Goal: Information Seeking & Learning: Find specific fact

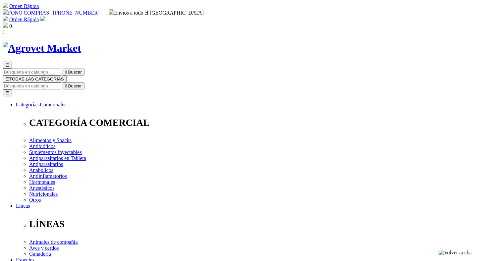
click at [61, 82] on input "Buscar" at bounding box center [32, 85] width 59 height 7
click at [61, 82] on input "fi" at bounding box center [32, 85] width 59 height 7
type input "fipronex"
click at [100, 82] on button " Buscar" at bounding box center [111, 85] width 22 height 7
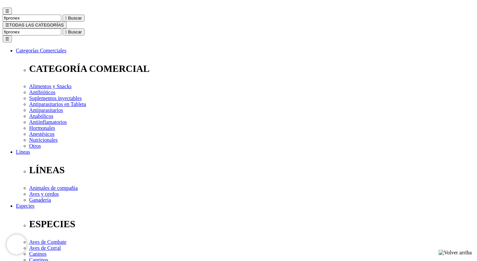
scroll to position [54, 0]
